Goal: Task Accomplishment & Management: Use online tool/utility

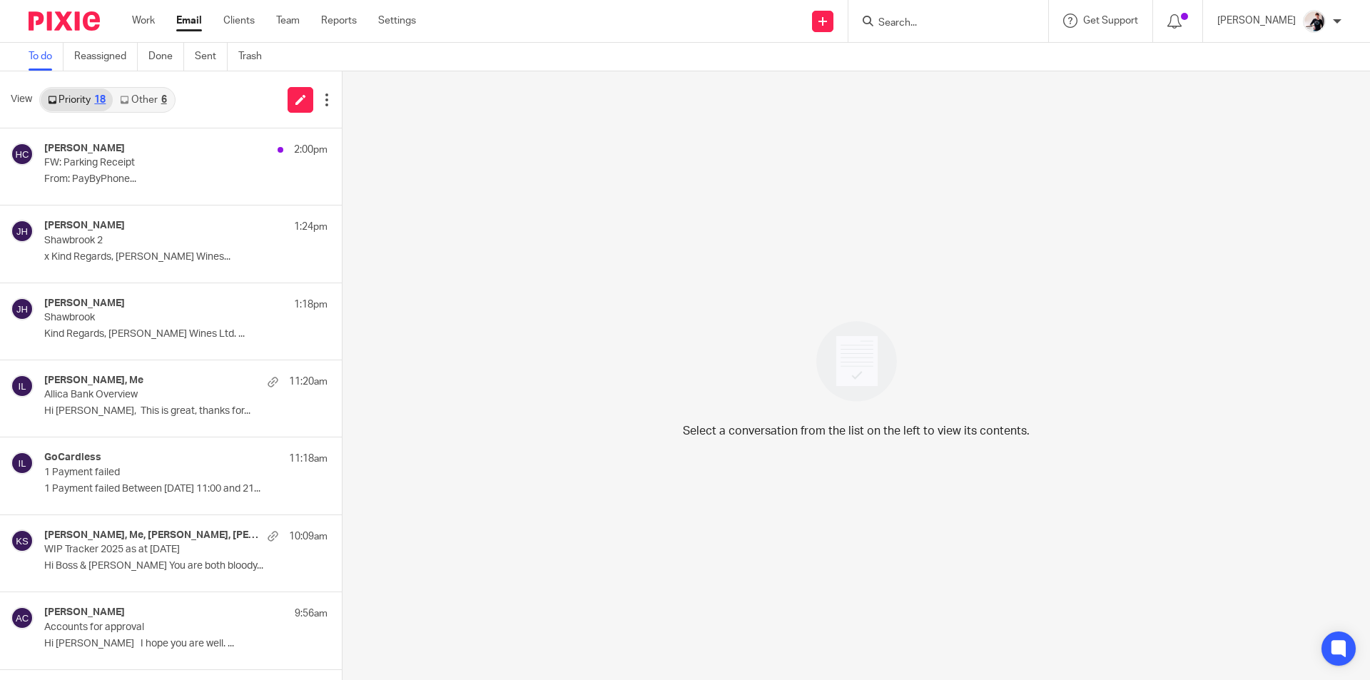
click at [169, 97] on link "Other 6" at bounding box center [143, 99] width 61 height 23
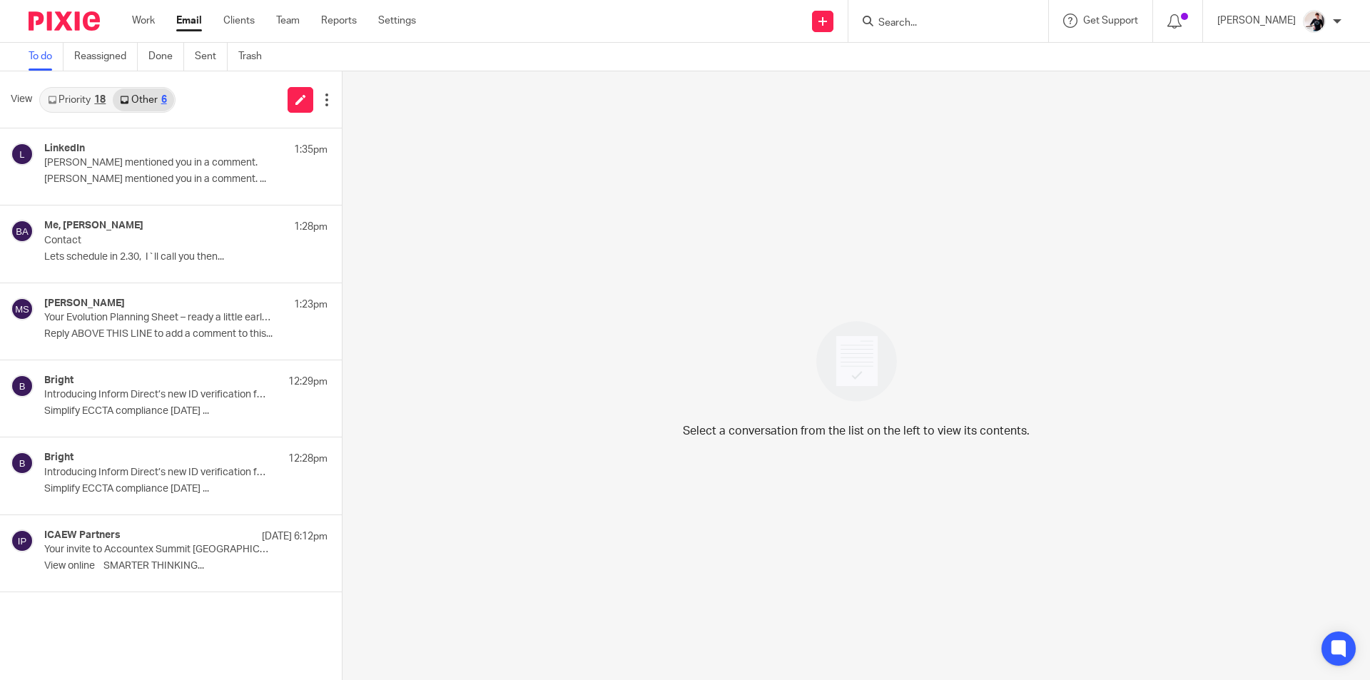
click at [99, 100] on div "18" at bounding box center [99, 100] width 11 height 10
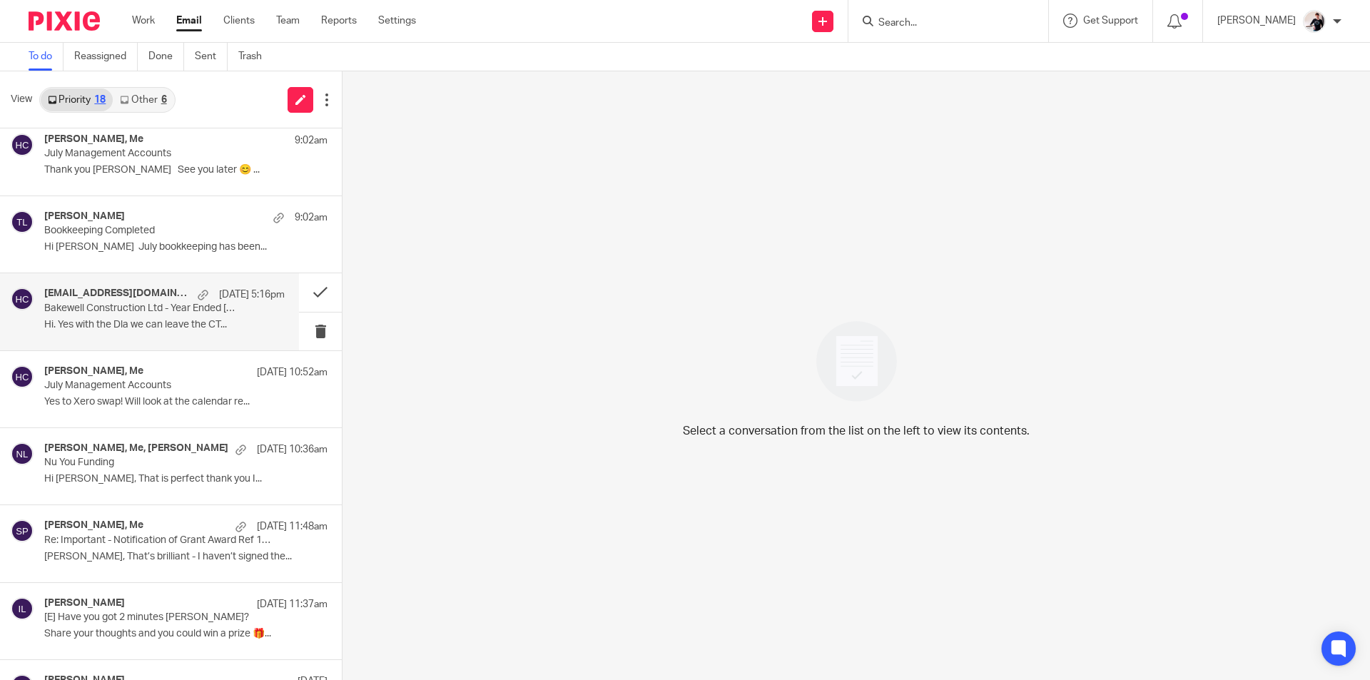
scroll to position [840, 0]
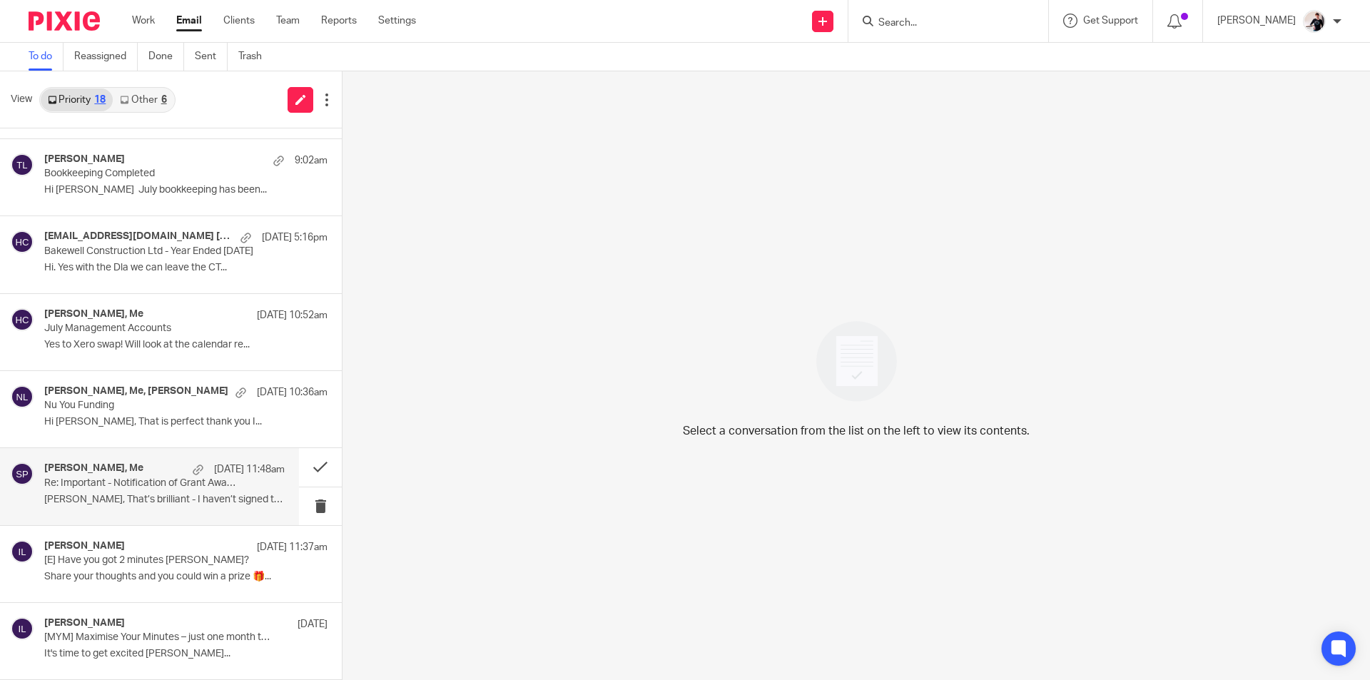
click at [129, 496] on p "[PERSON_NAME], That’s brilliant - I haven’t signed the..." at bounding box center [164, 500] width 240 height 12
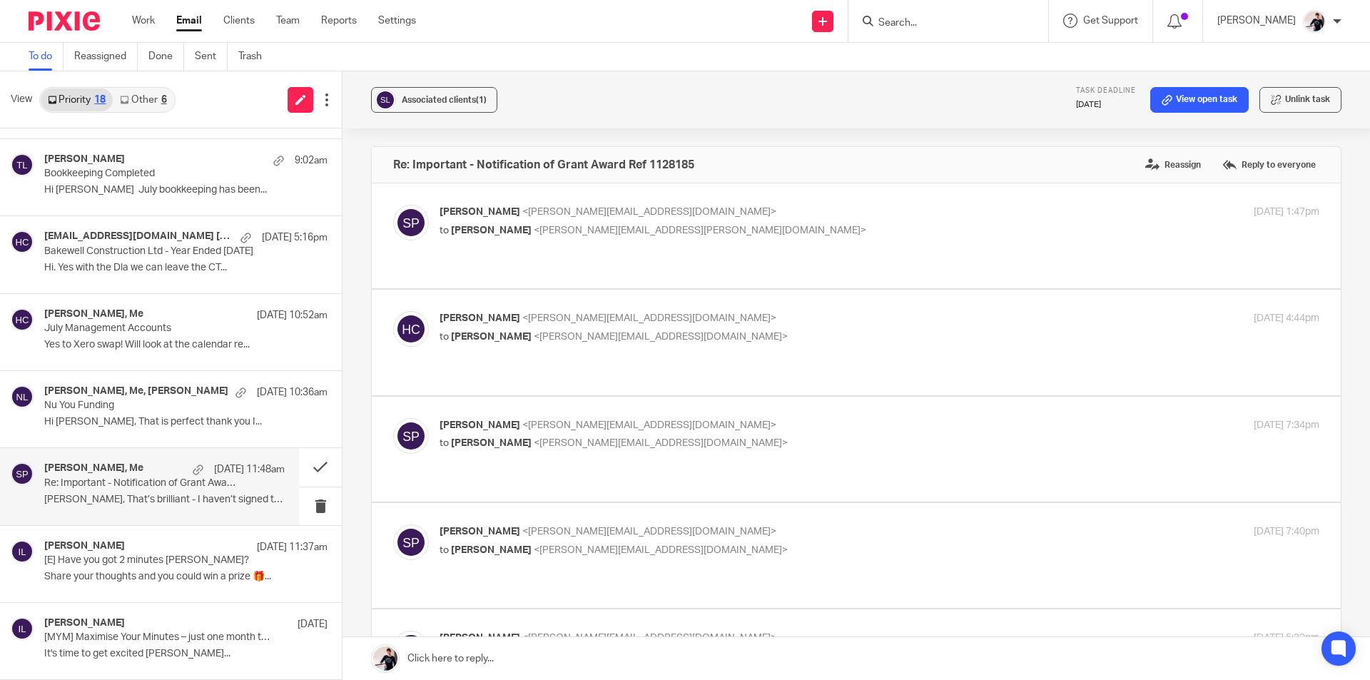
scroll to position [0, 0]
click at [299, 465] on button at bounding box center [320, 467] width 43 height 38
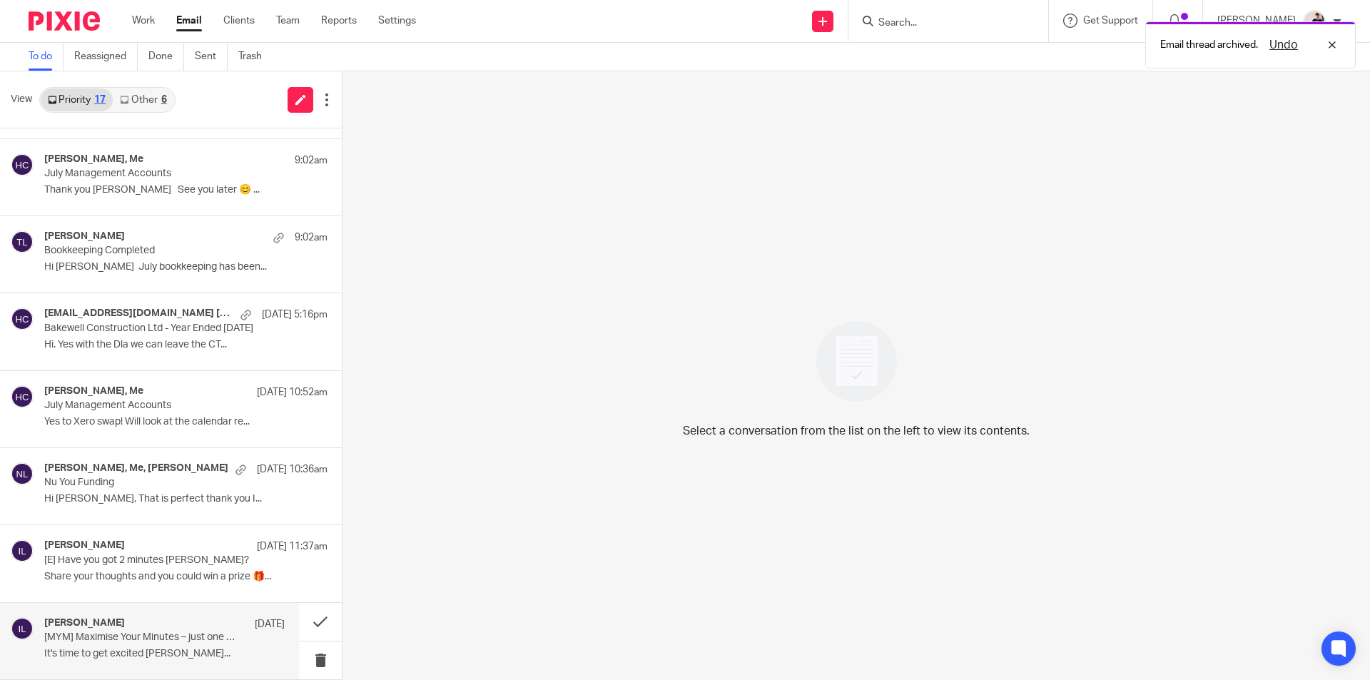
scroll to position [763, 0]
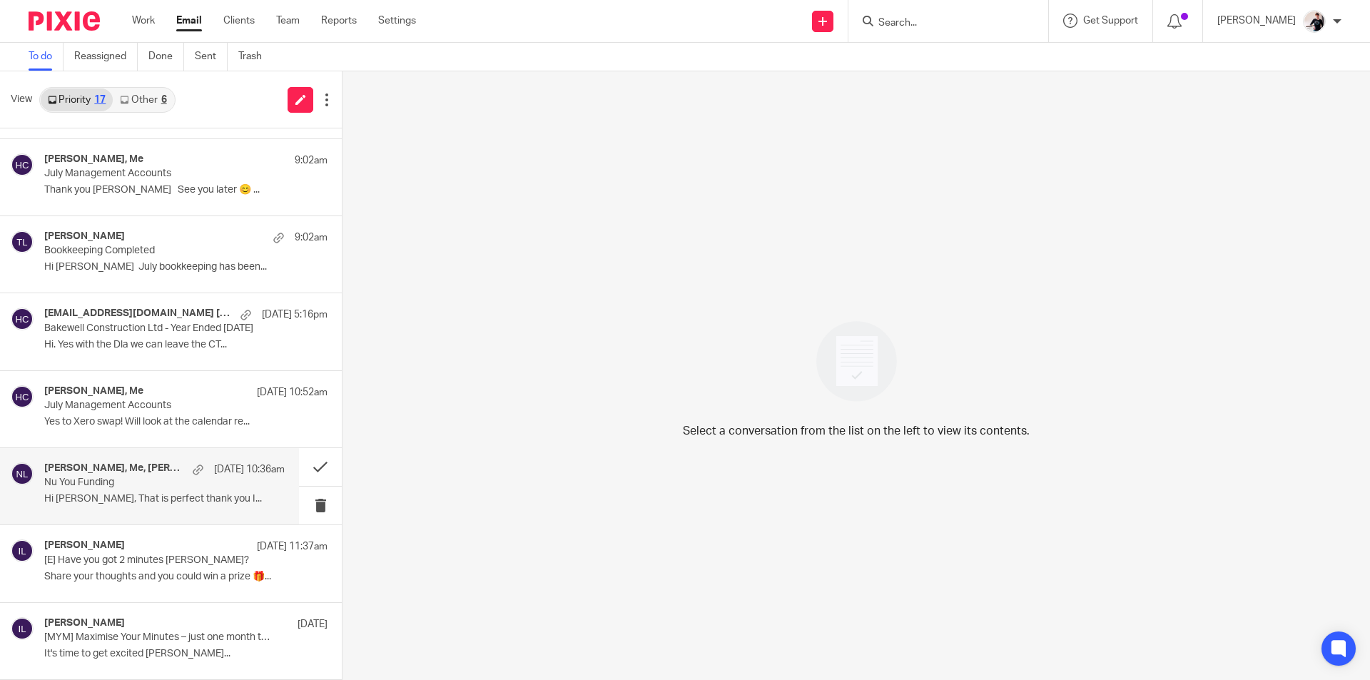
click at [125, 494] on p "Hi [PERSON_NAME], That is perfect thank you I..." at bounding box center [164, 499] width 240 height 12
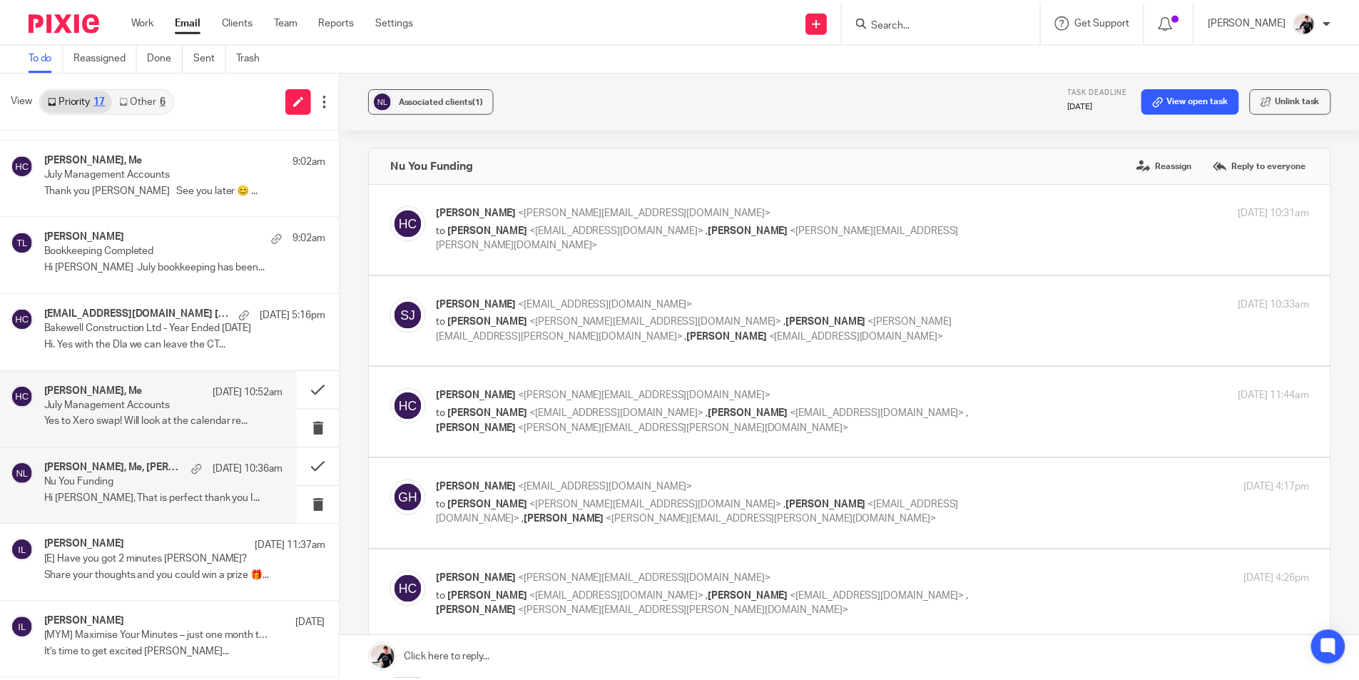
scroll to position [0, 0]
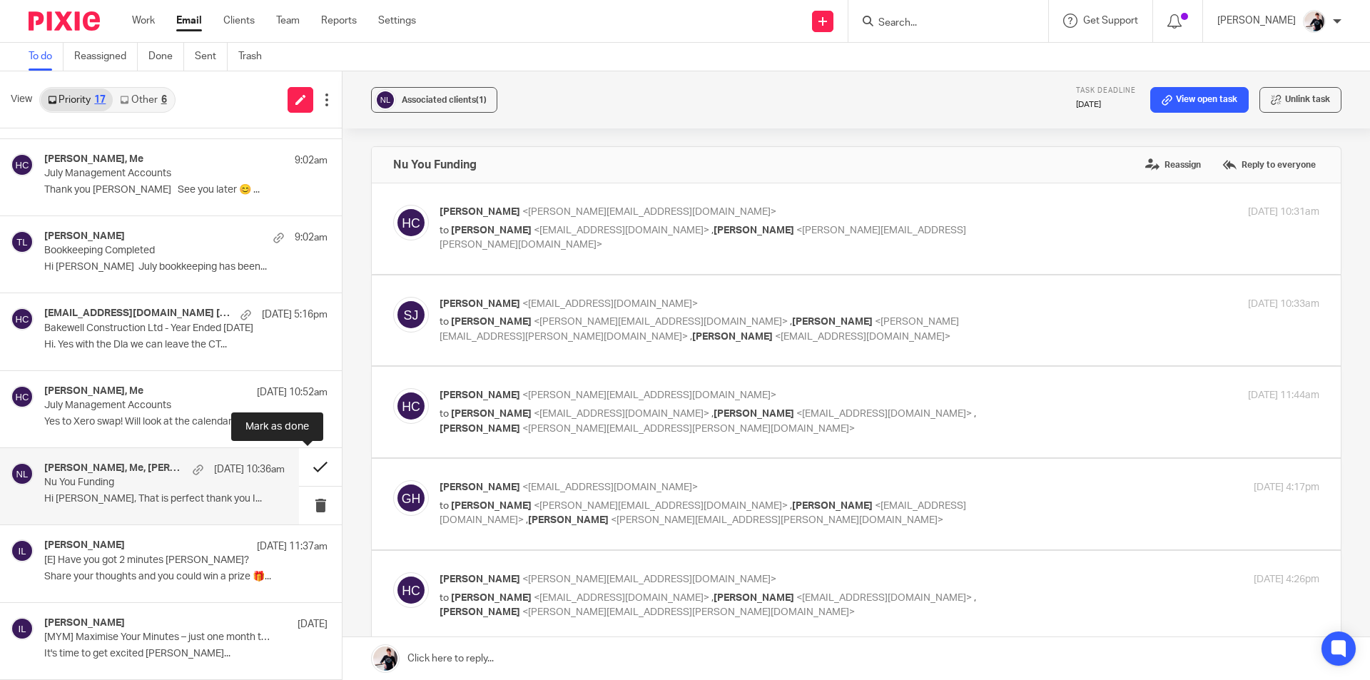
click at [307, 471] on button at bounding box center [320, 467] width 43 height 38
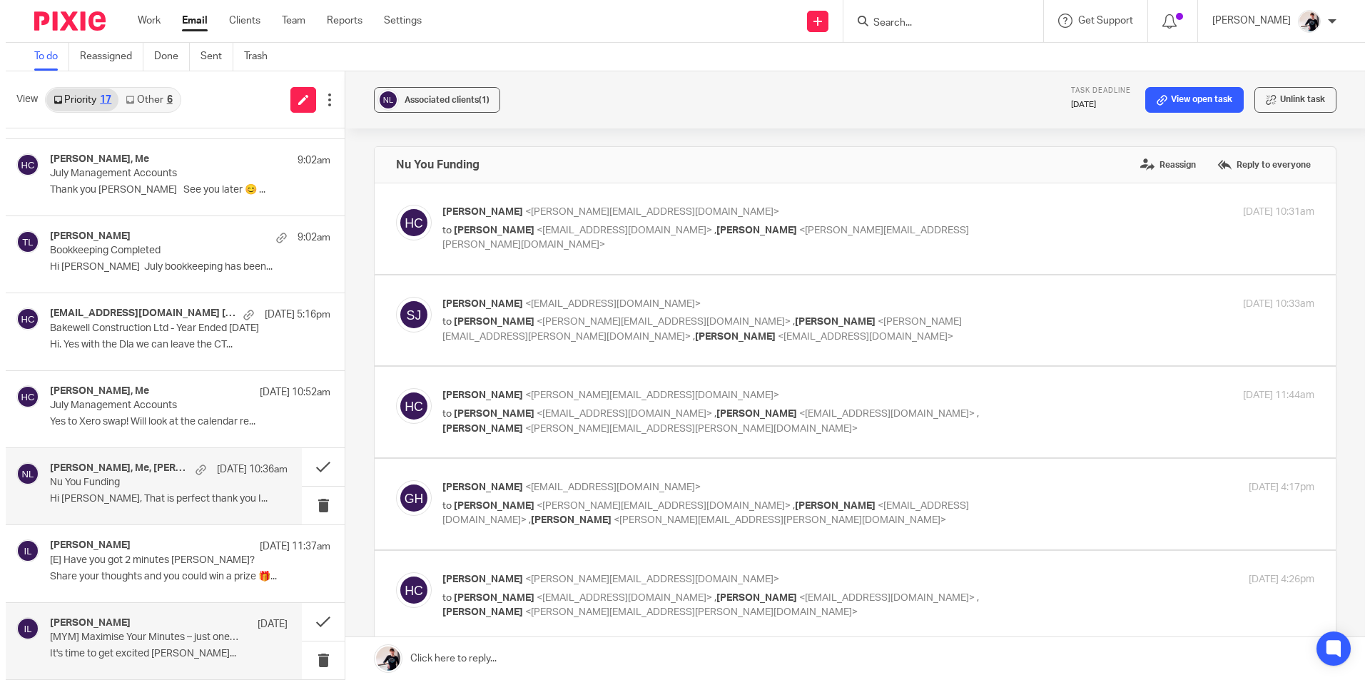
scroll to position [686, 0]
